Goal: Information Seeking & Learning: Learn about a topic

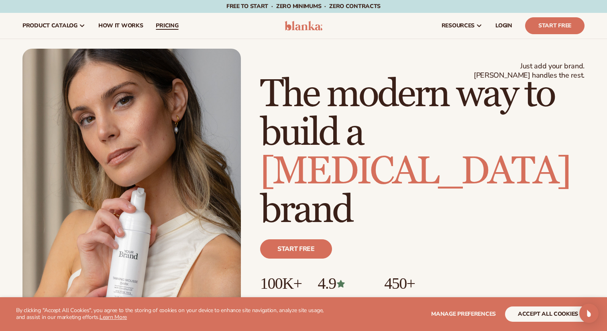
click at [164, 27] on span "pricing" at bounding box center [167, 25] width 22 height 6
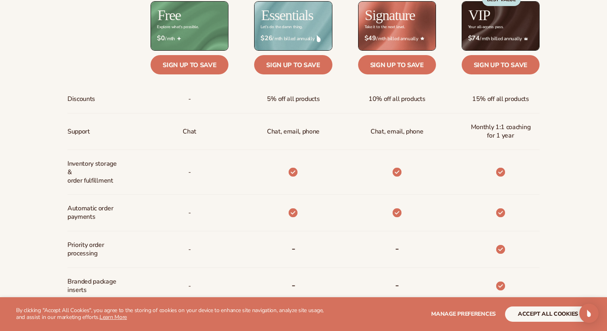
scroll to position [372, 0]
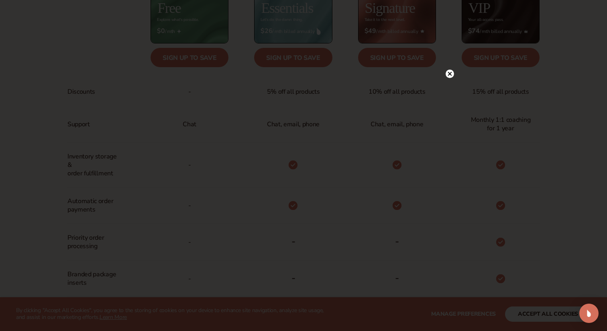
click at [450, 76] on circle at bounding box center [450, 73] width 8 height 8
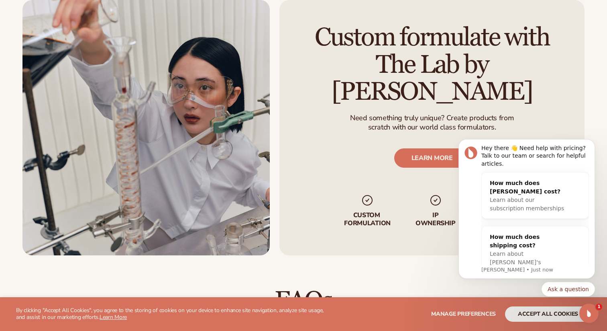
scroll to position [0, 0]
click at [593, 143] on icon "Dismiss notification" at bounding box center [593, 141] width 4 height 4
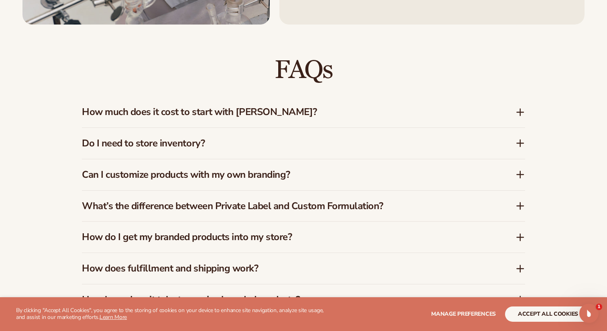
scroll to position [1148, 0]
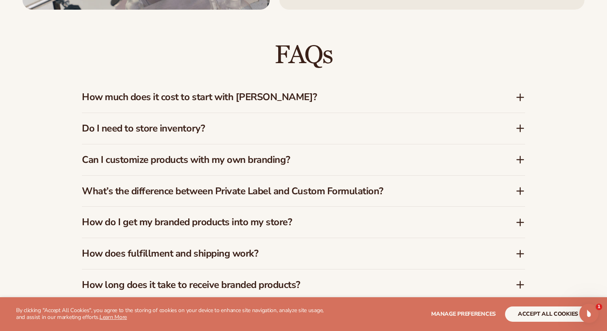
click at [330, 112] on div "How much does it cost to start with Blanka?" at bounding box center [303, 97] width 443 height 31
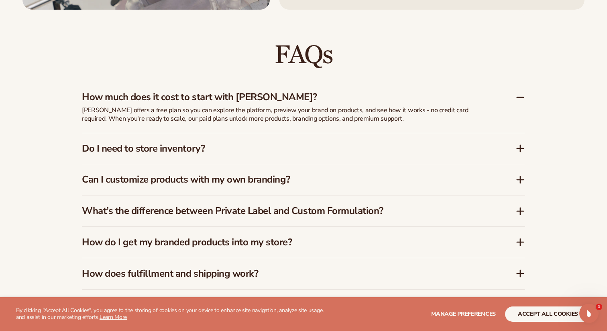
click at [326, 147] on h3 "Do I need to store inventory?" at bounding box center [287, 149] width 410 height 12
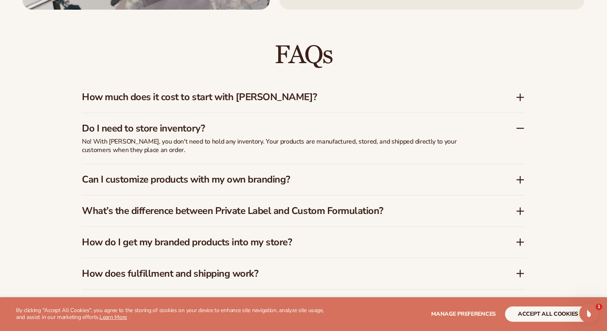
click at [331, 136] on div "Do I need to store inventory?" at bounding box center [303, 125] width 443 height 25
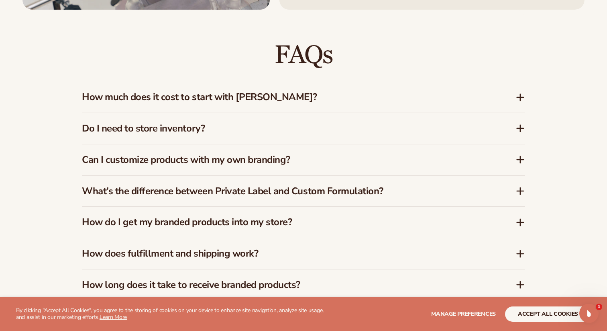
click at [332, 169] on div "Can I customize products with my own branding?" at bounding box center [303, 159] width 443 height 31
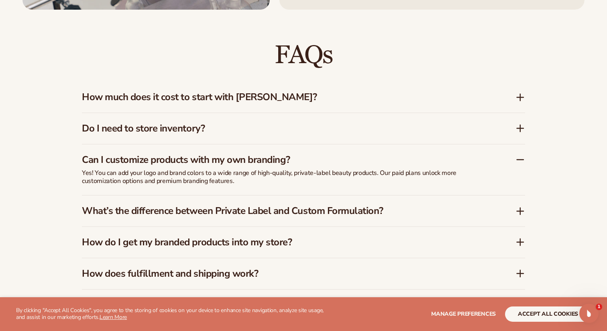
click at [331, 172] on p "Yes! You can add your logo and brand colors to a wide range of high-quality, pr…" at bounding box center [283, 177] width 402 height 17
click at [334, 165] on div "Can I customize products with my own branding?" at bounding box center [303, 156] width 443 height 25
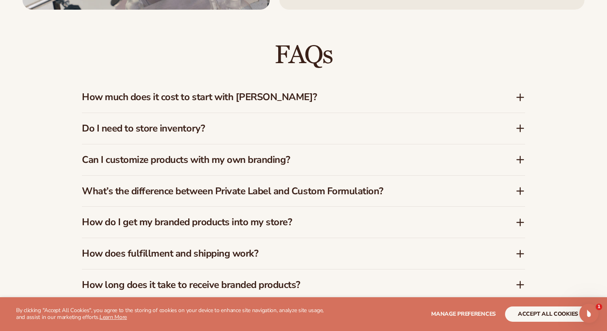
click at [334, 165] on div "Can I customize products with my own branding?" at bounding box center [303, 159] width 443 height 31
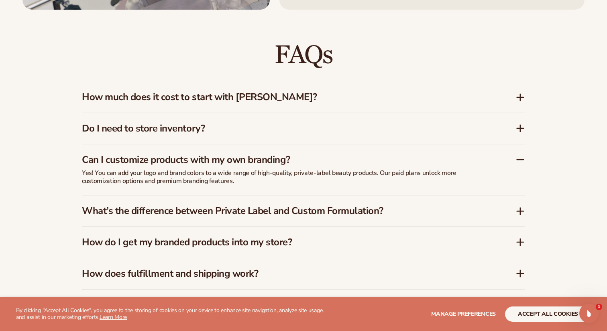
click at [334, 165] on div "Can I customize products with my own branding?" at bounding box center [303, 156] width 443 height 25
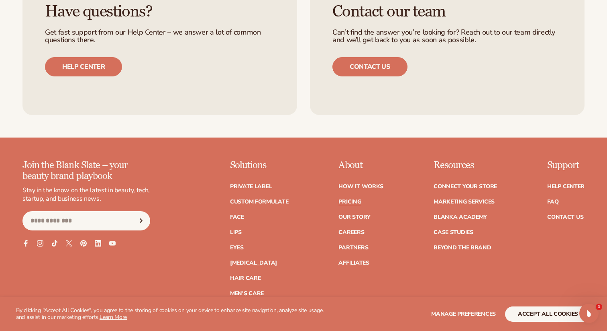
scroll to position [1571, 0]
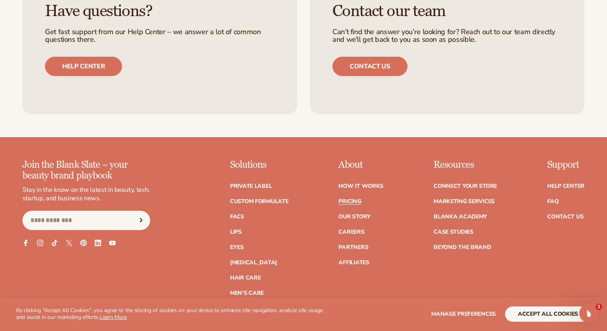
click at [260, 180] on ul "Private label Custom formulate Face Lips Eyes Skin Care" at bounding box center [259, 243] width 59 height 136
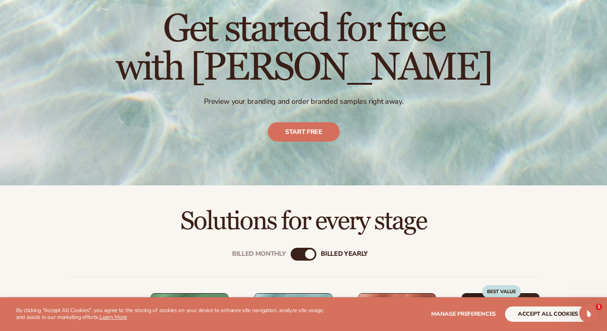
scroll to position [0, 0]
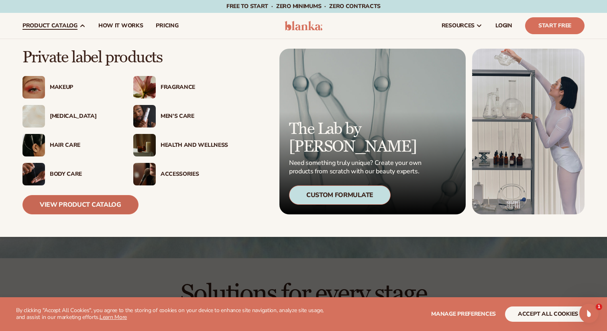
click at [94, 210] on link "View Product Catalog" at bounding box center [80, 204] width 116 height 19
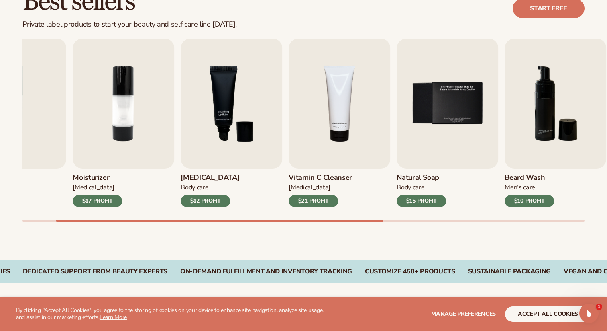
click at [231, 241] on div "Best sellers Private label products to start your beauty and self care line [DA…" at bounding box center [303, 113] width 607 height 294
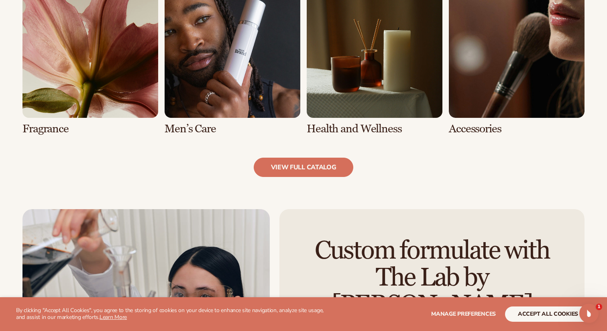
scroll to position [791, 0]
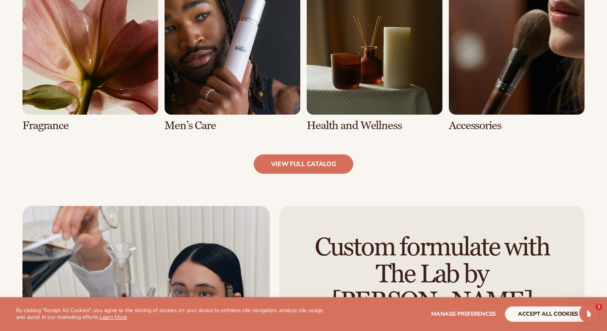
click at [294, 168] on link "view full catalog" at bounding box center [304, 163] width 100 height 19
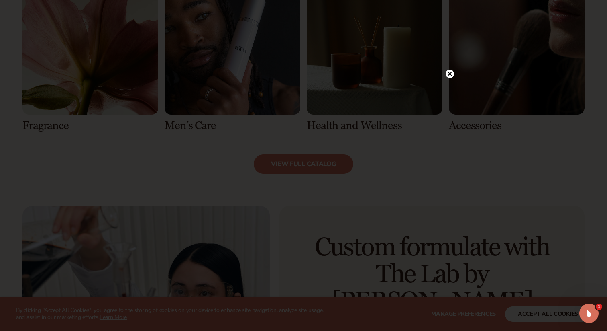
click at [451, 76] on circle at bounding box center [450, 73] width 8 height 8
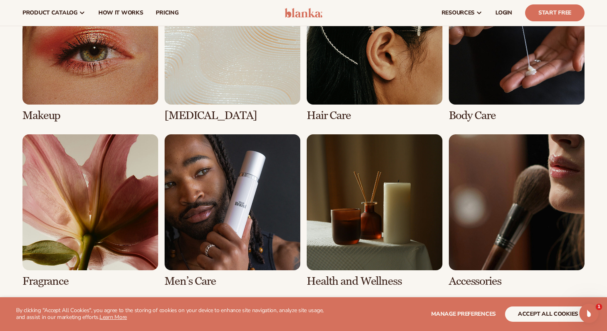
click at [384, 212] on link "7 / 8" at bounding box center [375, 210] width 136 height 153
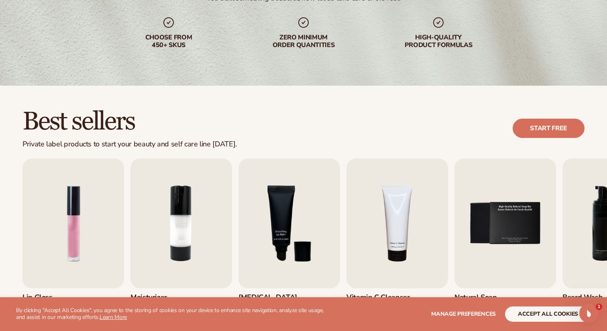
scroll to position [133, 0]
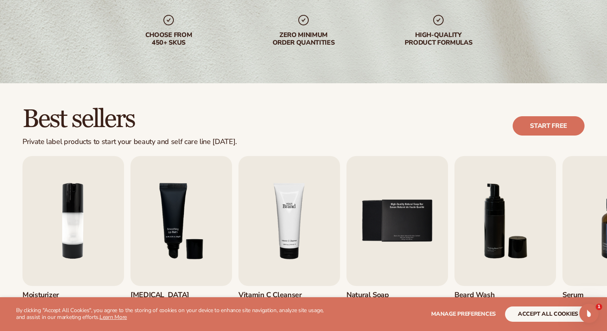
click at [295, 230] on img "4 / 9" at bounding box center [290, 221] width 102 height 130
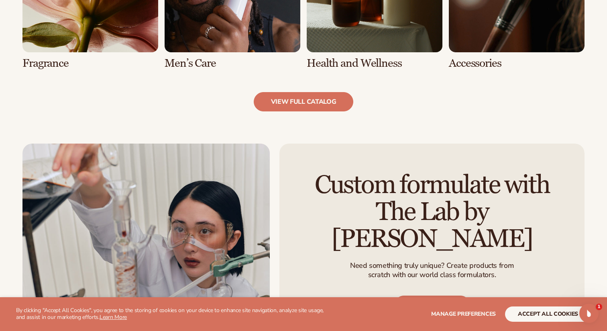
scroll to position [964, 0]
